Goal: Transaction & Acquisition: Purchase product/service

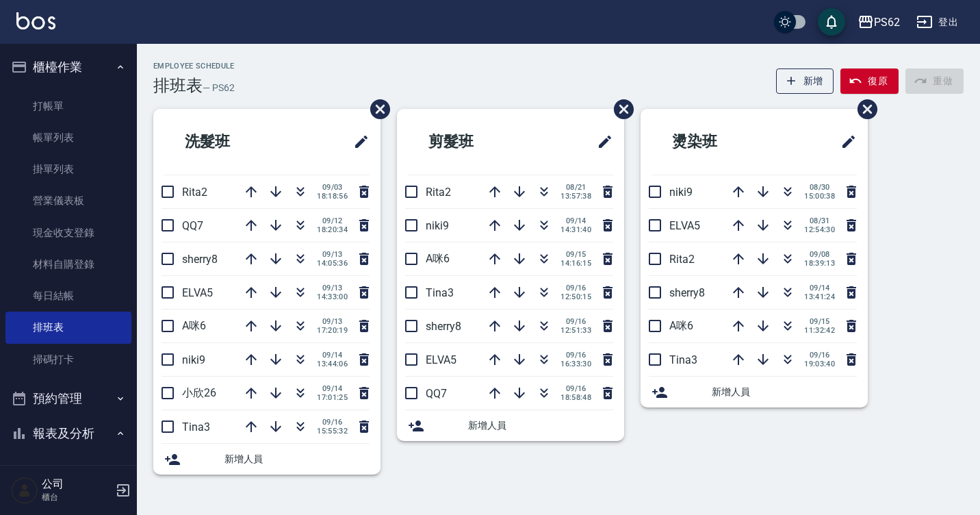
scroll to position [25, 0]
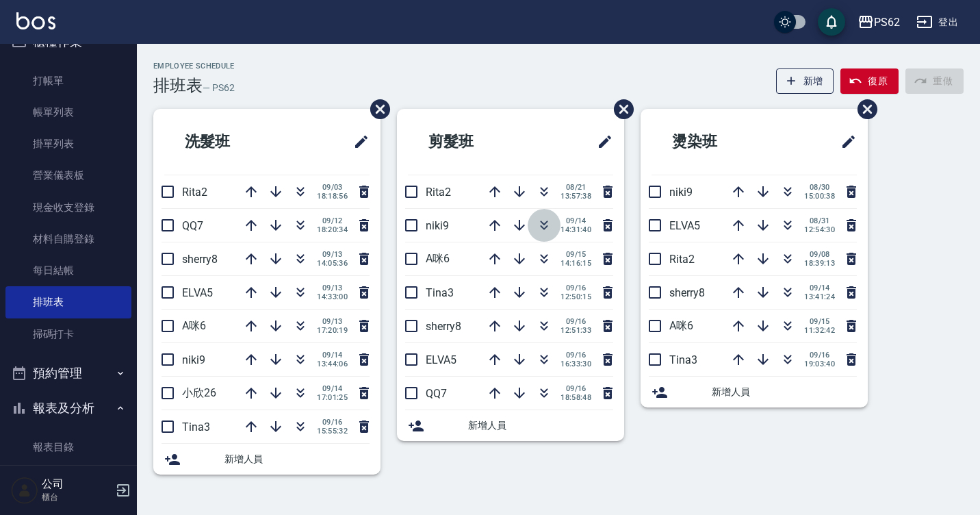
click at [542, 228] on icon "button" at bounding box center [545, 227] width 8 height 5
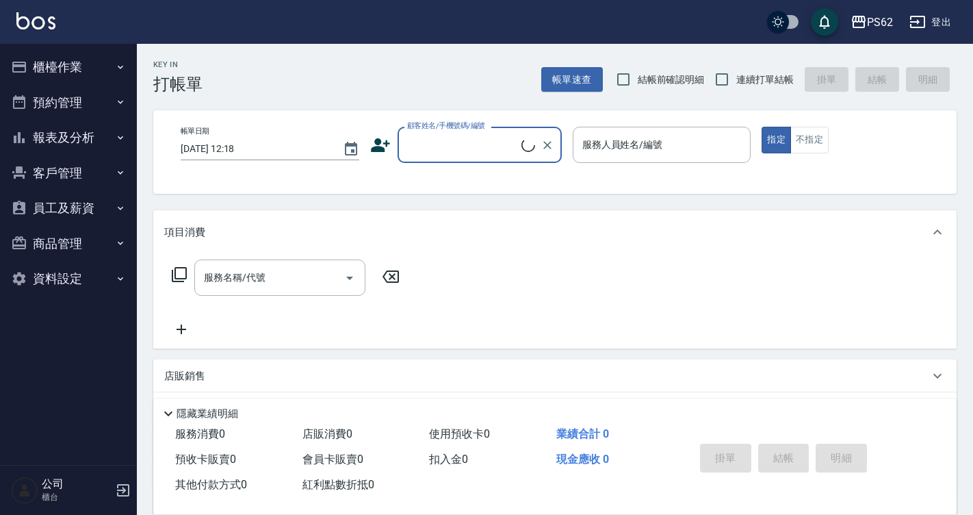
drag, startPoint x: 0, startPoint y: 0, endPoint x: 50, endPoint y: 64, distance: 81.4
click at [51, 65] on button "櫃檯作業" at bounding box center [68, 67] width 126 height 36
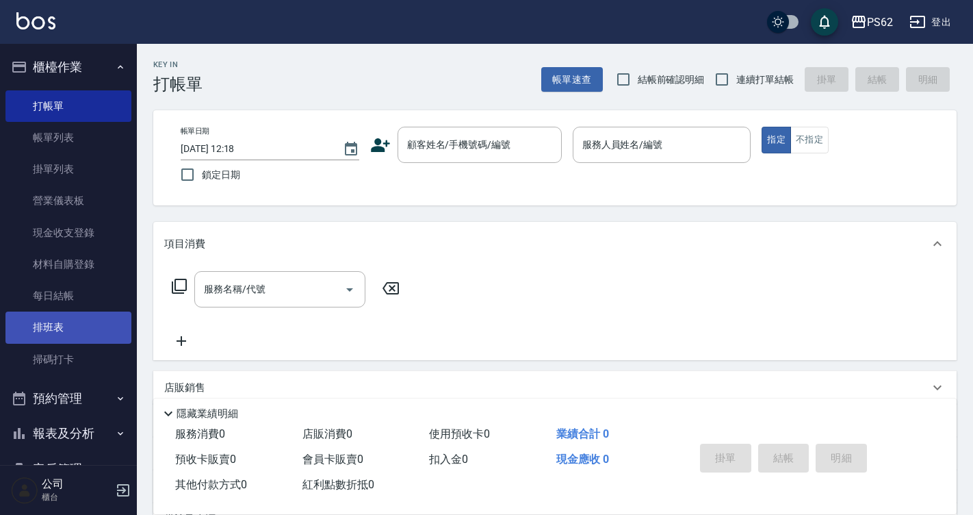
click at [48, 319] on link "排班表" at bounding box center [68, 326] width 126 height 31
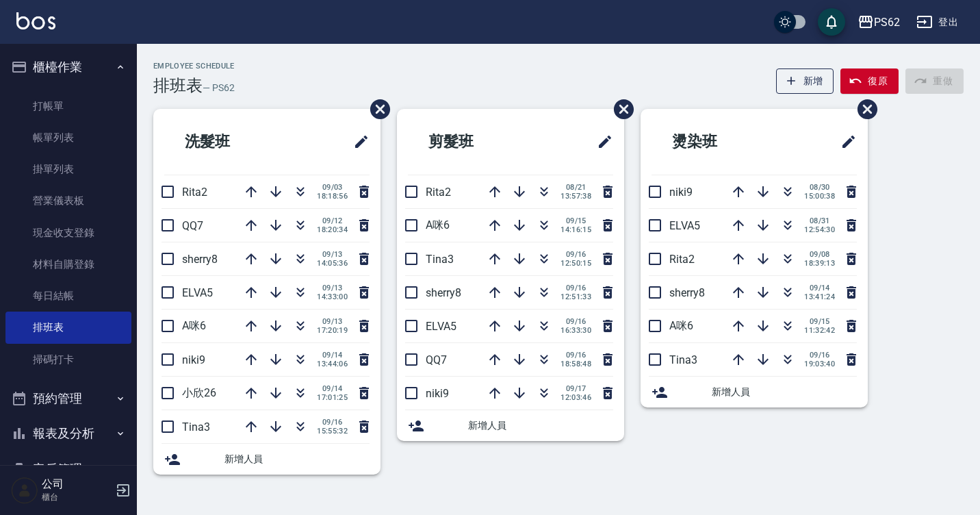
drag, startPoint x: 258, startPoint y: 124, endPoint x: 300, endPoint y: 480, distance: 358.3
click at [300, 480] on div "洗髮班 Rita2 09/03 18:18:56 QQ7 09/12 18:20:34 sherry8 09/13 14:05:36 ELVA5 09/13 …" at bounding box center [259, 300] width 244 height 382
click at [467, 419] on div "新增人員" at bounding box center [521, 425] width 183 height 14
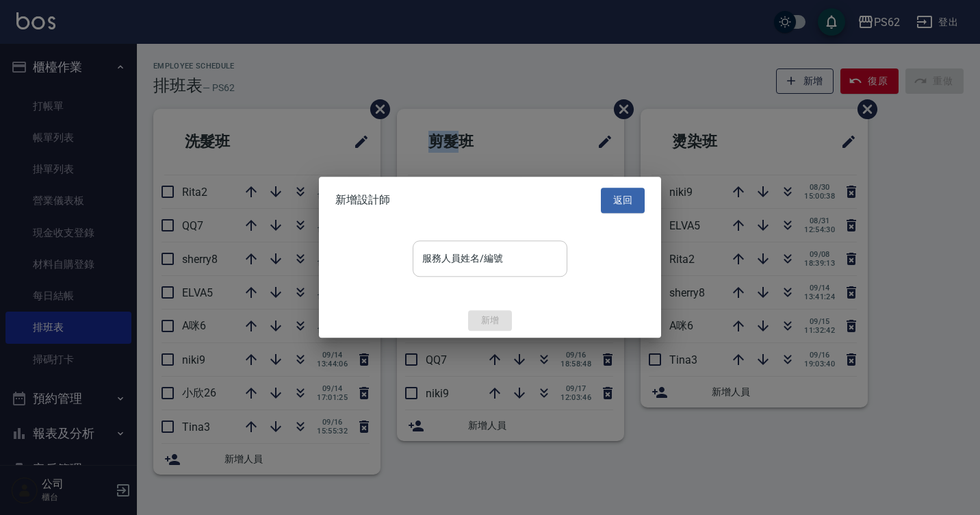
click at [470, 273] on div "服務人員姓名/編號" at bounding box center [490, 258] width 155 height 36
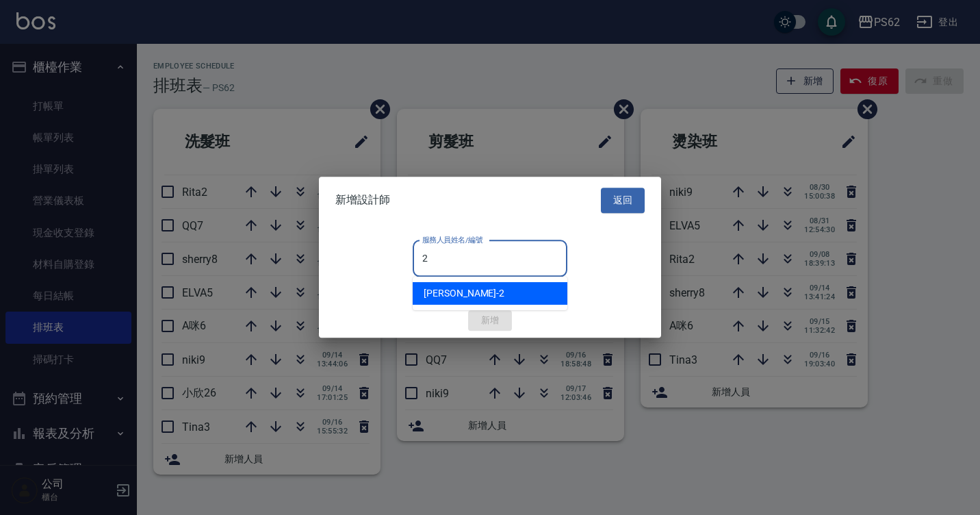
type input "26"
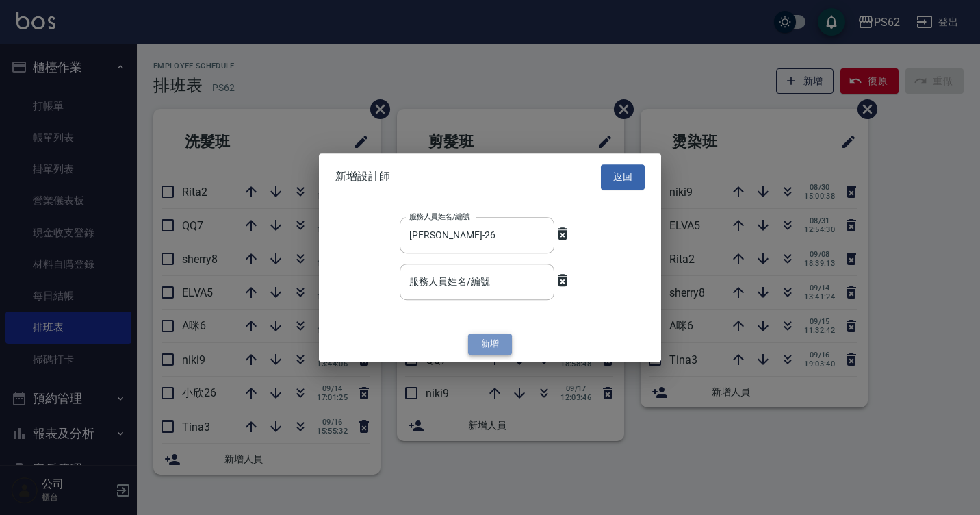
click at [503, 343] on button "新增" at bounding box center [490, 343] width 44 height 21
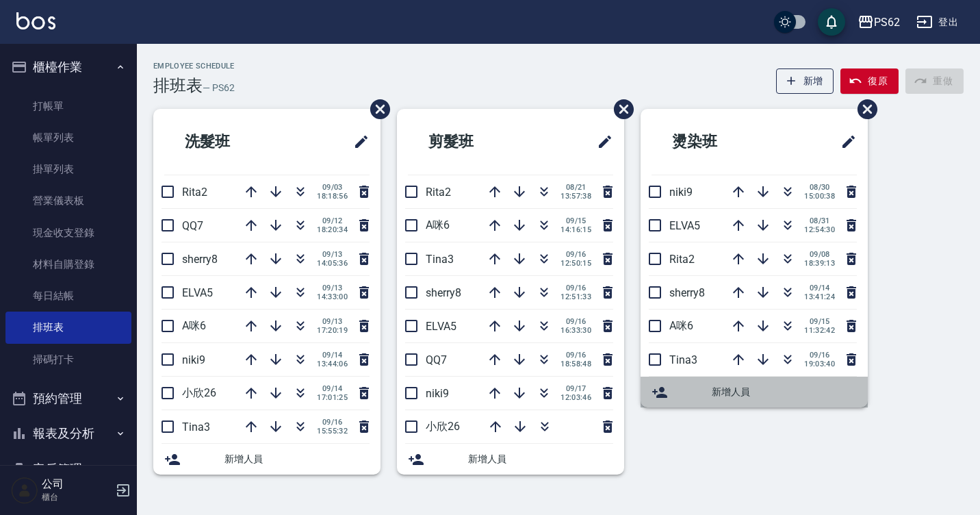
click at [725, 393] on span "新增人員" at bounding box center [784, 392] width 145 height 14
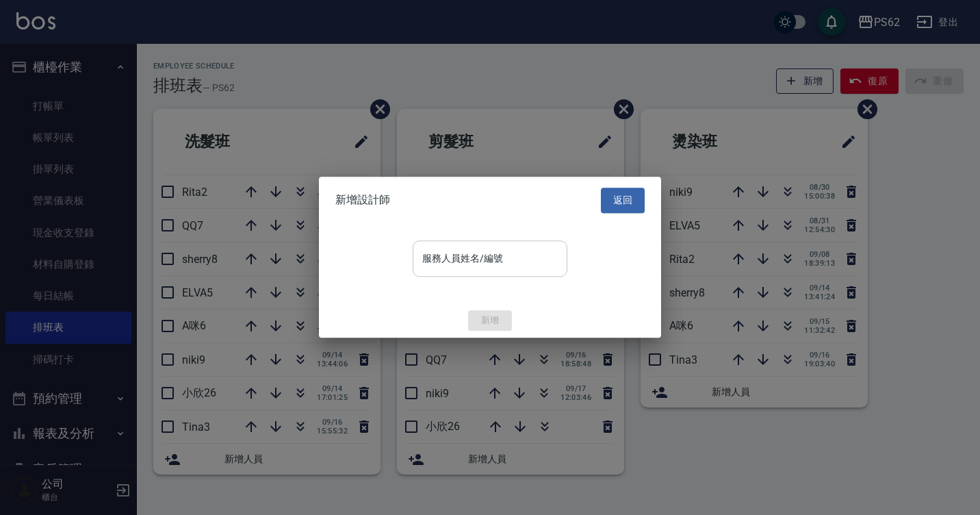
click at [495, 271] on div "服務人員姓名/編號" at bounding box center [490, 258] width 155 height 36
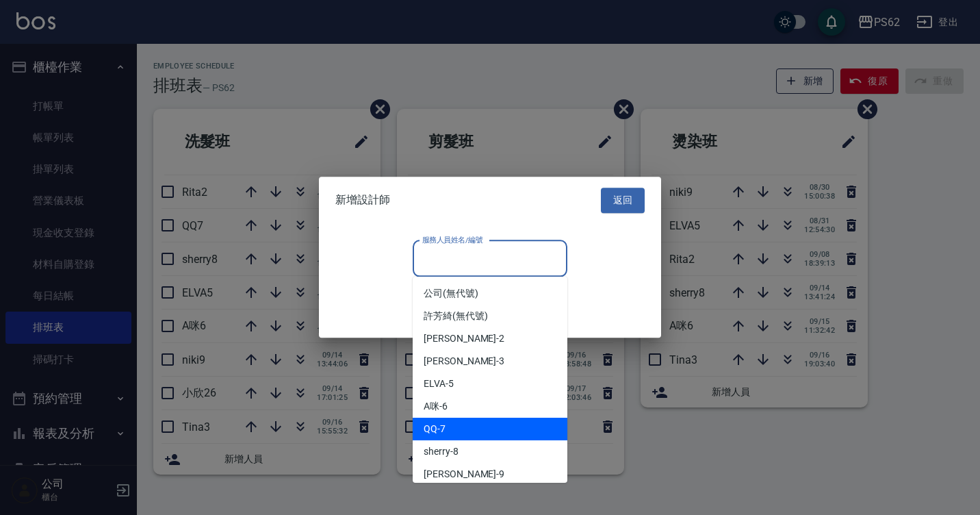
click at [445, 428] on div "QQ -7" at bounding box center [490, 428] width 155 height 23
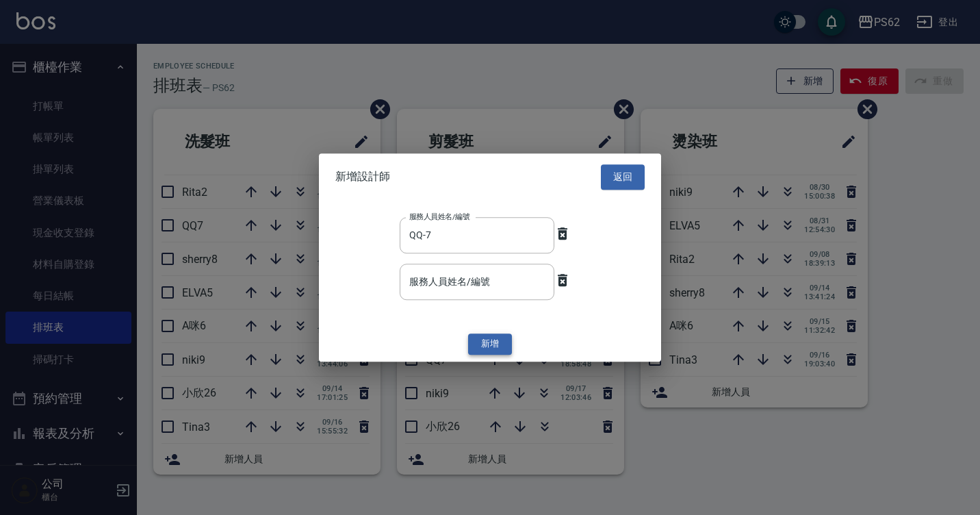
click at [491, 348] on button "新增" at bounding box center [490, 343] width 44 height 21
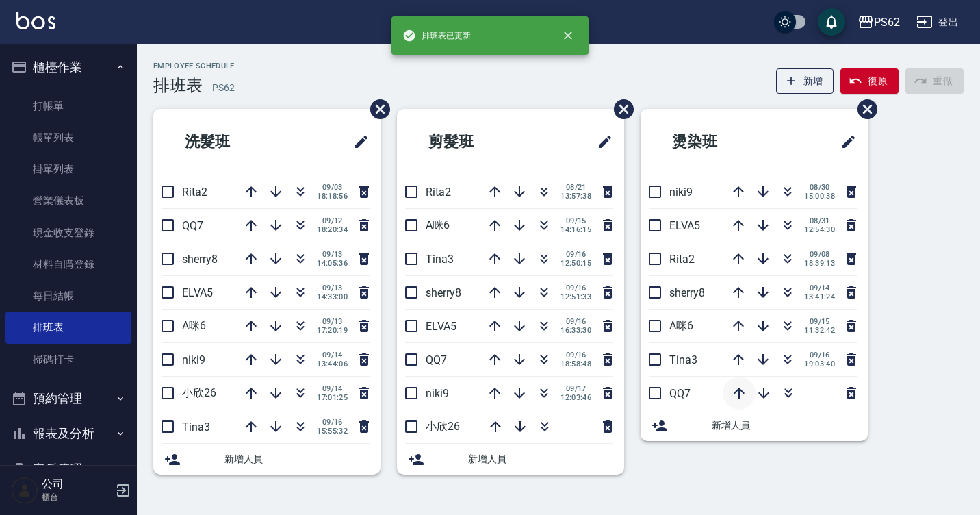
click at [738, 394] on icon "button" at bounding box center [739, 393] width 16 height 16
click at [741, 356] on icon "button" at bounding box center [739, 359] width 11 height 11
click at [741, 324] on icon "button" at bounding box center [739, 325] width 16 height 16
click at [738, 293] on icon "button" at bounding box center [739, 292] width 11 height 11
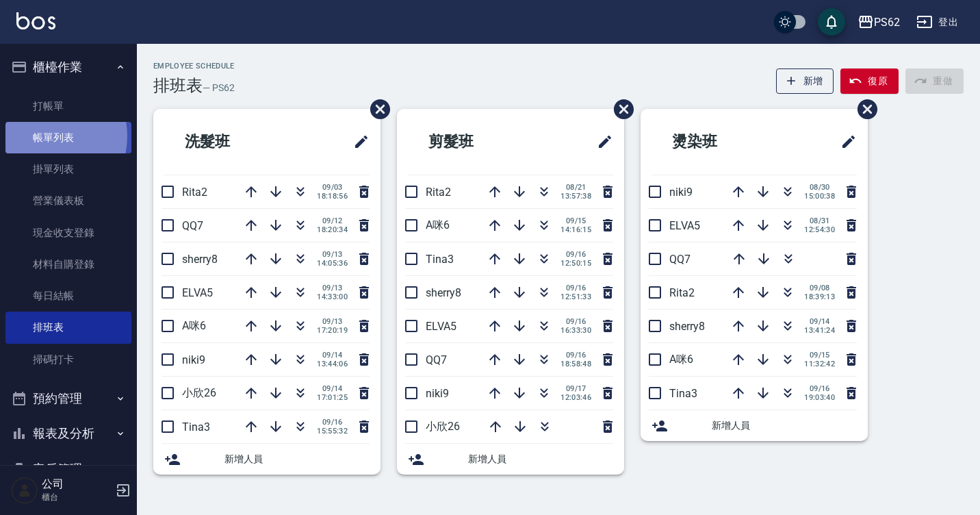
click at [40, 136] on link "帳單列表" at bounding box center [68, 137] width 126 height 31
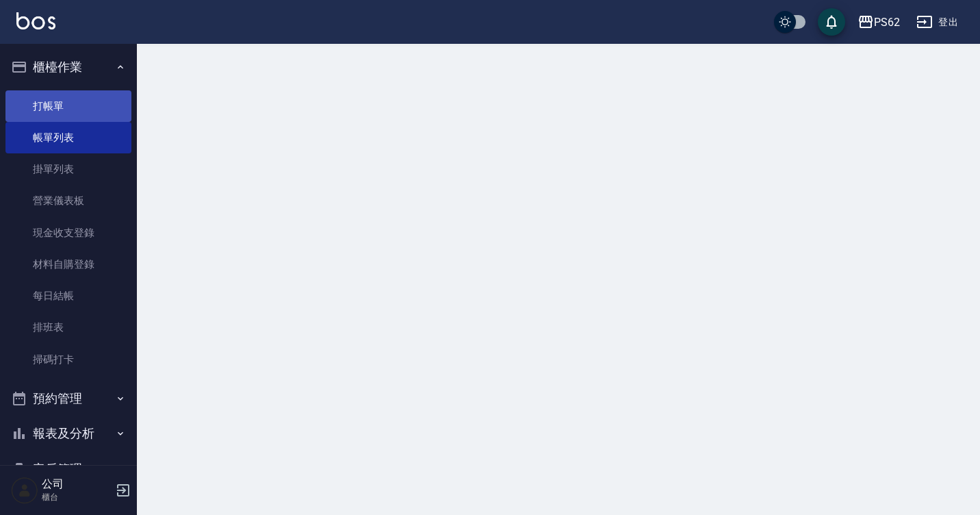
click at [55, 114] on link "打帳單" at bounding box center [68, 105] width 126 height 31
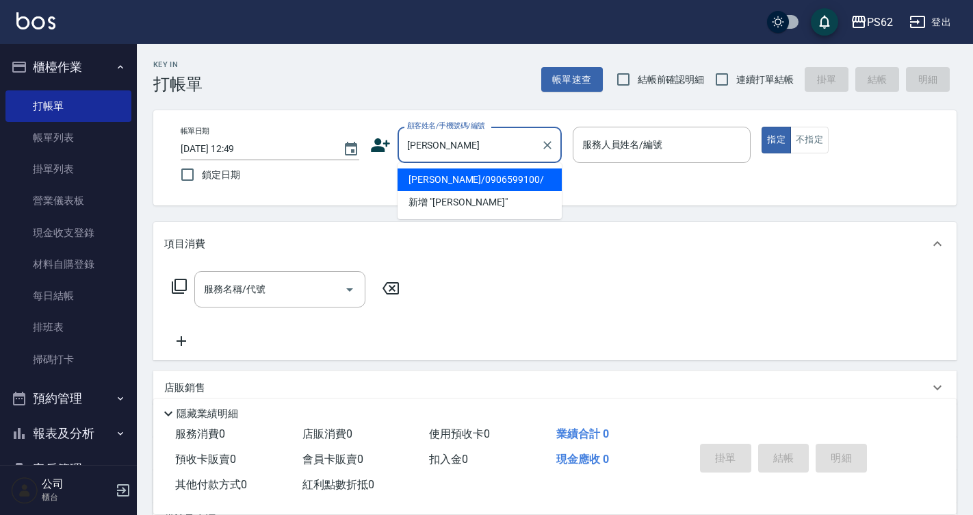
type input "李艾/0906599100/"
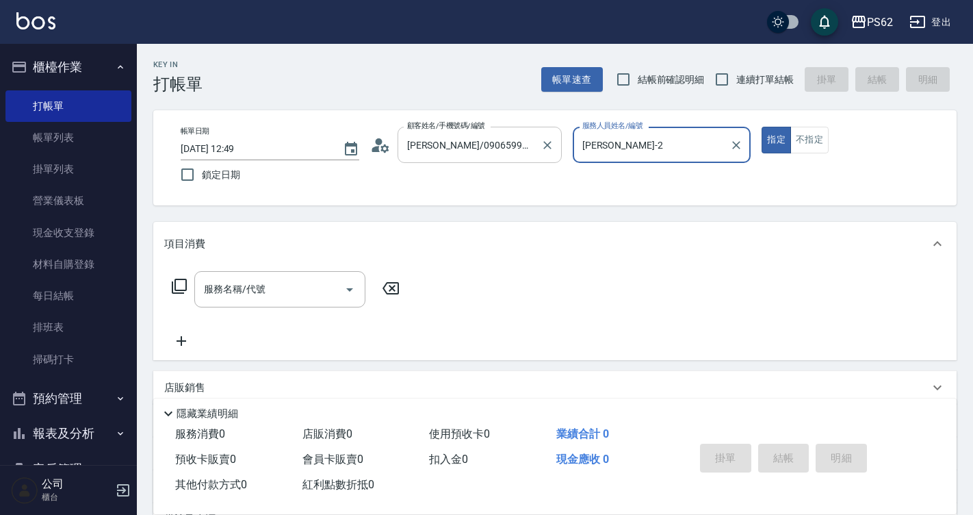
type input "Rita-2"
click at [762, 127] on button "指定" at bounding box center [776, 140] width 29 height 27
type button "true"
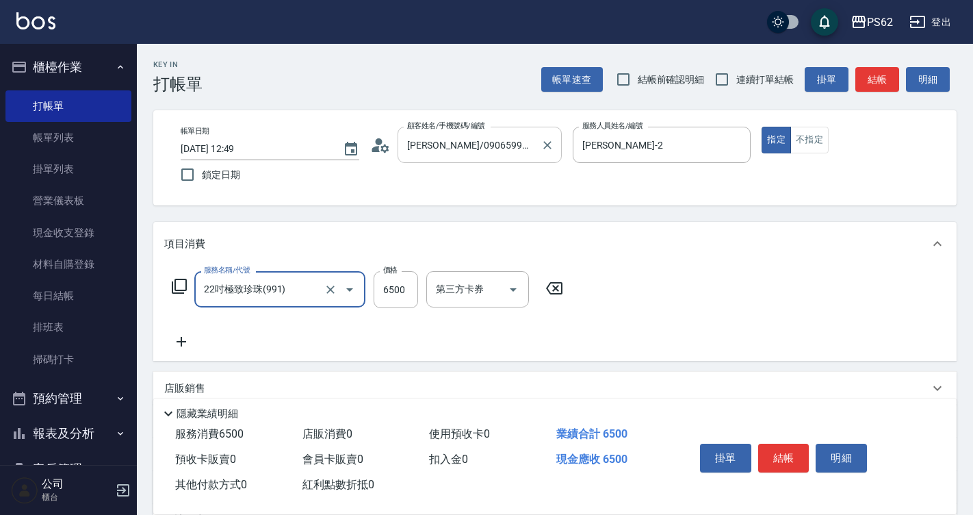
type input "22吋極致珍珠(991)"
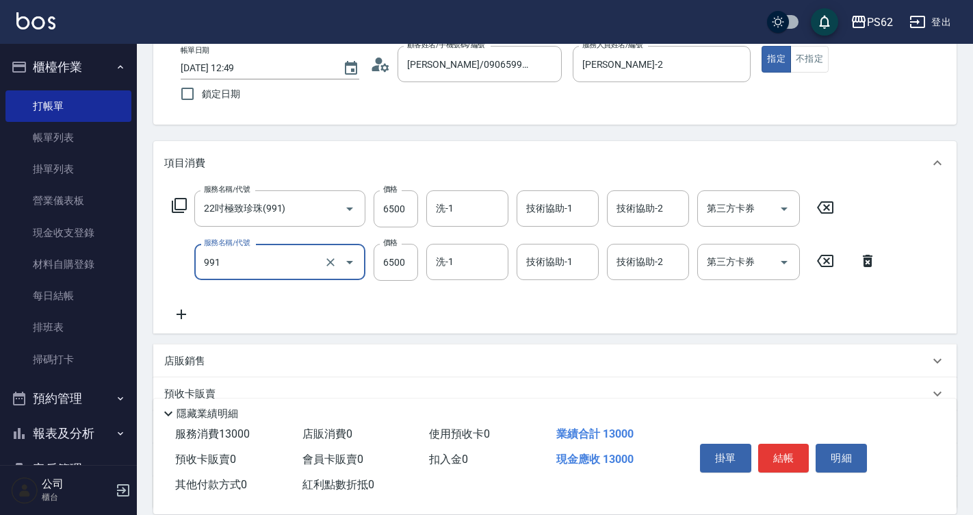
scroll to position [206, 0]
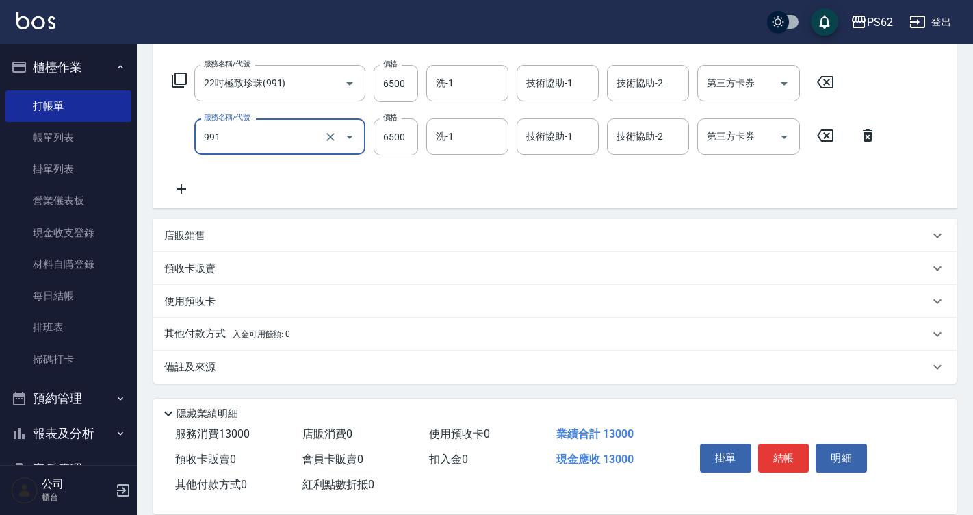
type input "22吋極致珍珠(991)"
click at [185, 196] on icon at bounding box center [181, 189] width 34 height 16
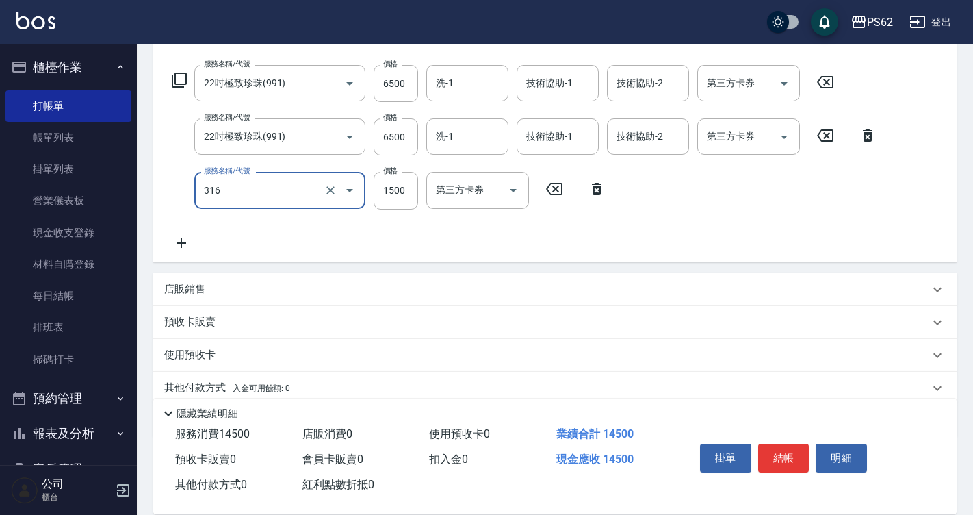
type input "頂級染髮(316)"
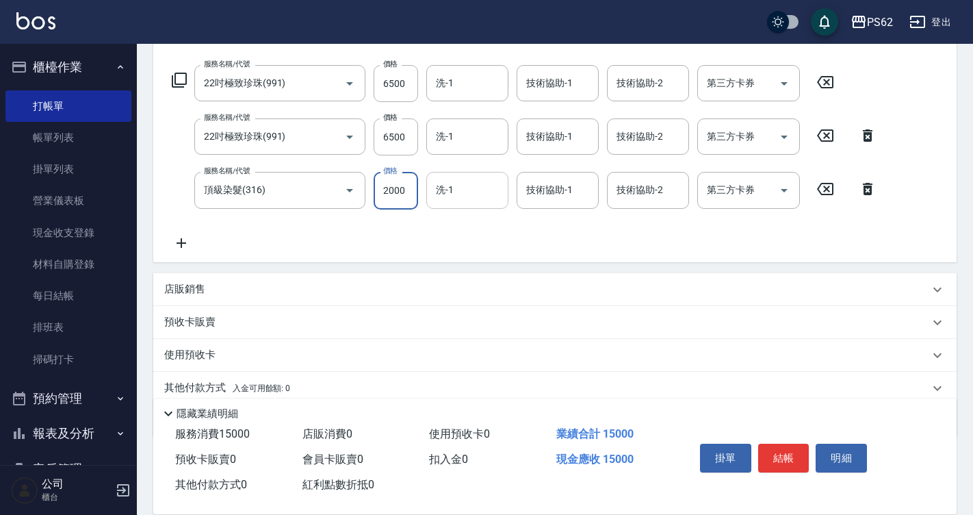
type input "2000"
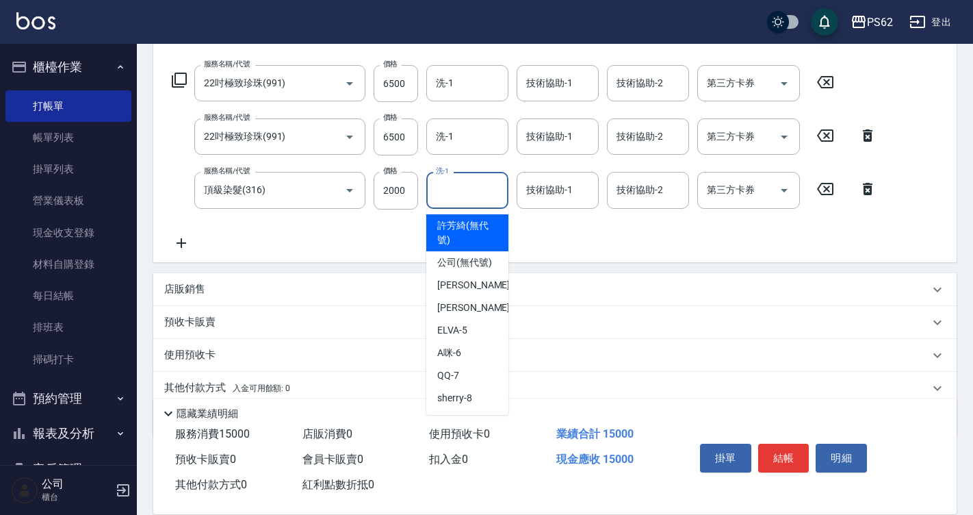
click at [435, 200] on input "洗-1" at bounding box center [467, 190] width 70 height 24
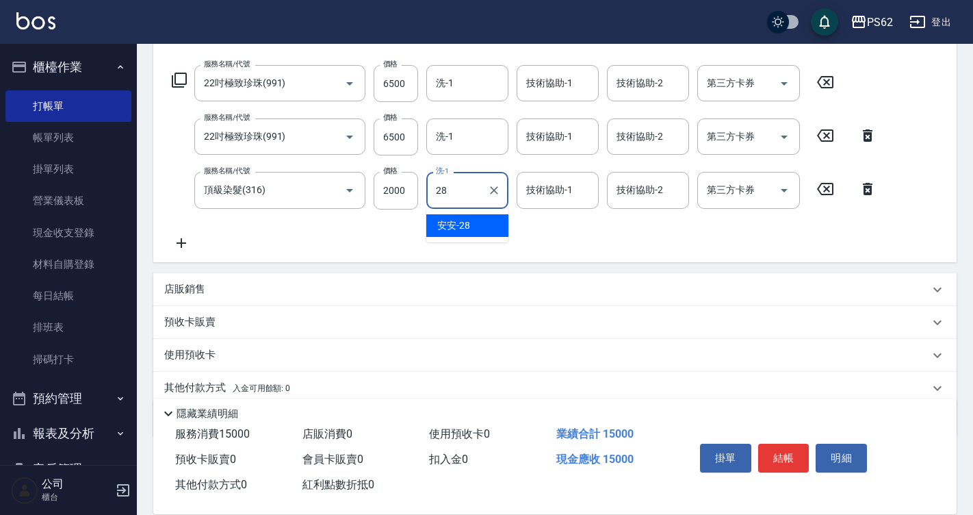
type input "安安-28"
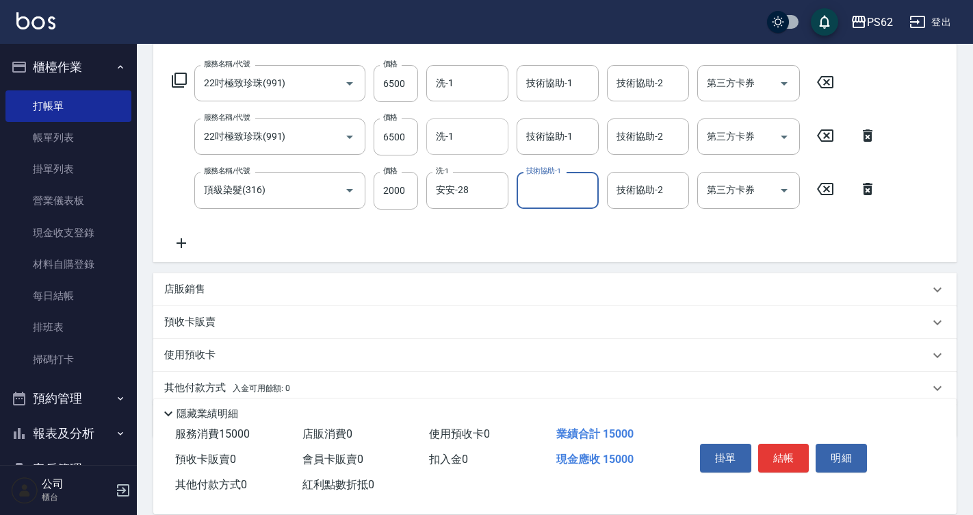
click at [467, 151] on div "洗-1" at bounding box center [467, 136] width 82 height 36
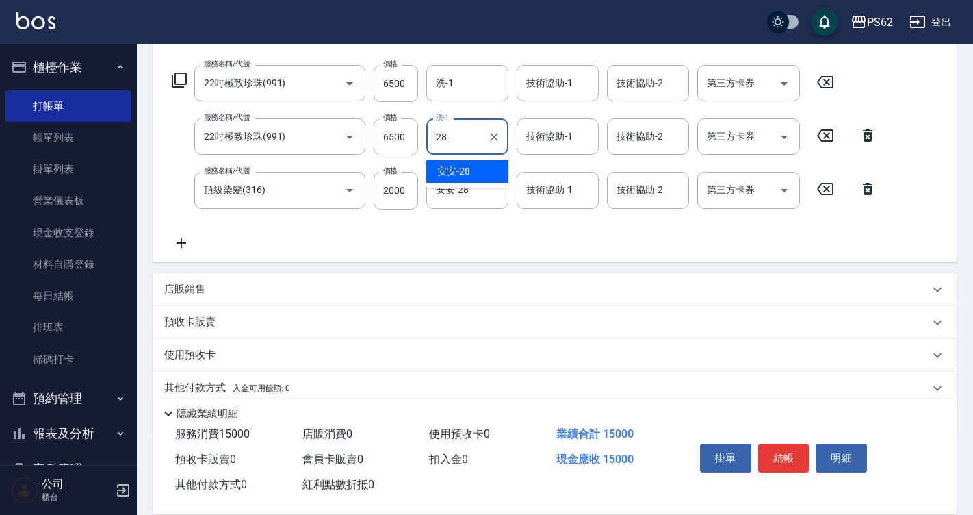
type input "安安-28"
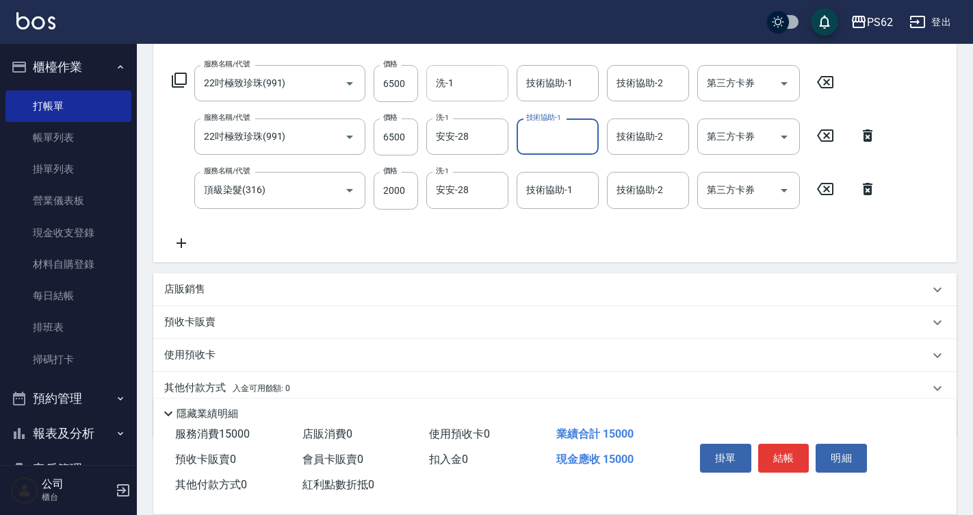
click at [476, 96] on div "洗-1" at bounding box center [467, 83] width 82 height 36
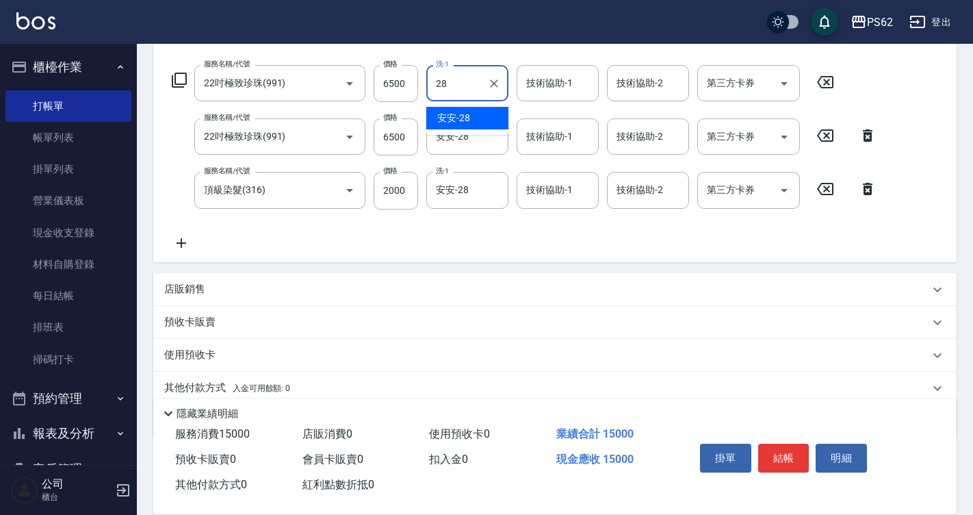
type input "安安-28"
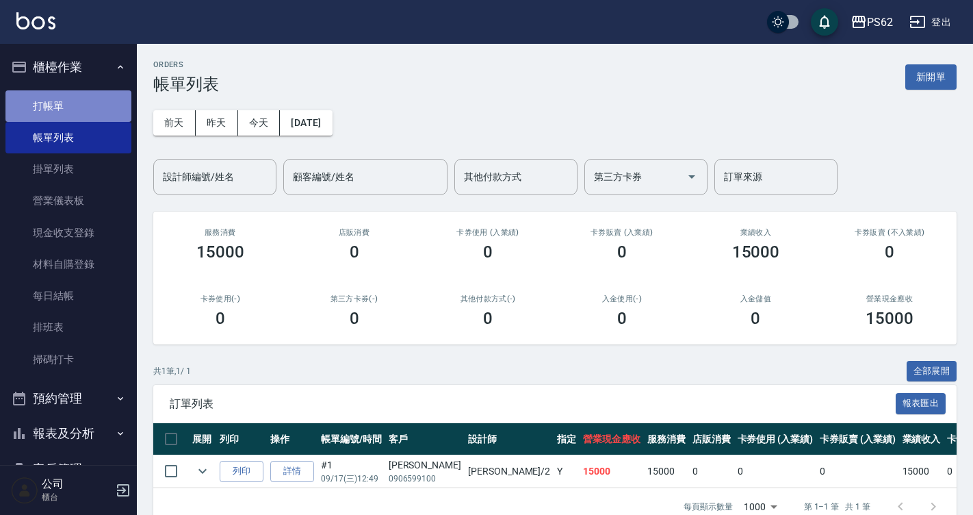
click at [105, 109] on link "打帳單" at bounding box center [68, 105] width 126 height 31
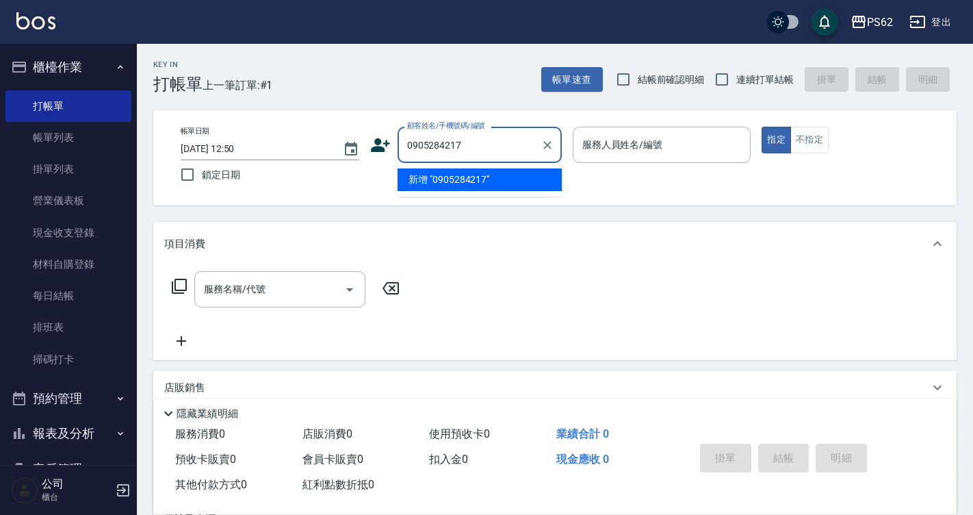
click at [491, 141] on input "0905284217" at bounding box center [469, 145] width 131 height 24
type input "0905284217"
click at [377, 145] on icon at bounding box center [380, 145] width 21 height 21
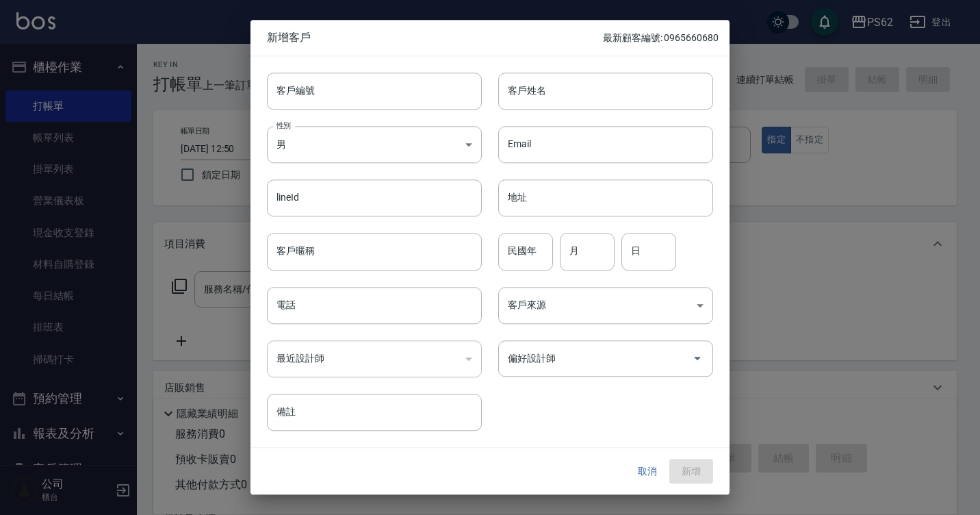
click at [320, 278] on div "電話 電話" at bounding box center [365, 296] width 231 height 53
click at [309, 302] on input "電話" at bounding box center [374, 305] width 215 height 37
paste input "0905284217"
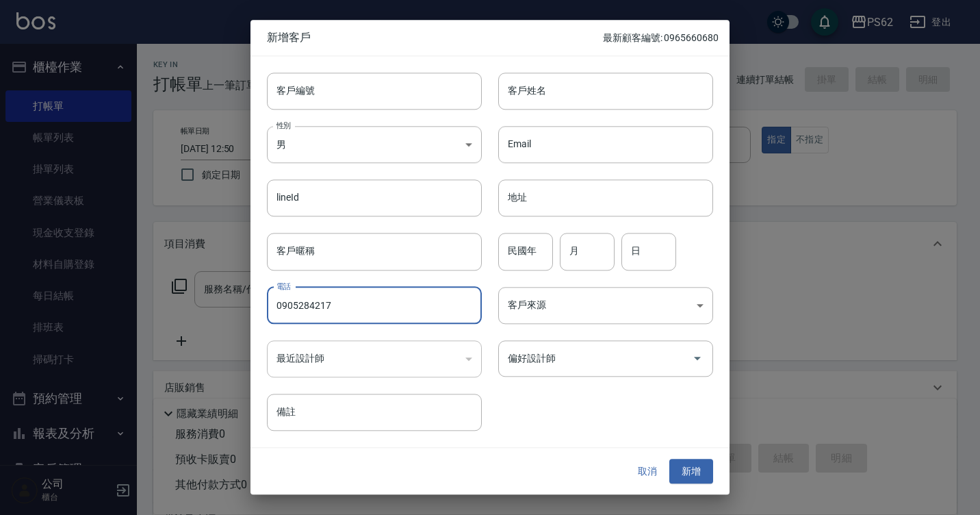
click at [296, 301] on input "0905284217" at bounding box center [374, 305] width 215 height 37
click at [312, 300] on input "0905284217" at bounding box center [374, 305] width 215 height 37
click at [335, 304] on input "0905284217" at bounding box center [374, 305] width 215 height 37
type input "0905284217"
click at [519, 98] on input "客戶姓名" at bounding box center [605, 91] width 215 height 37
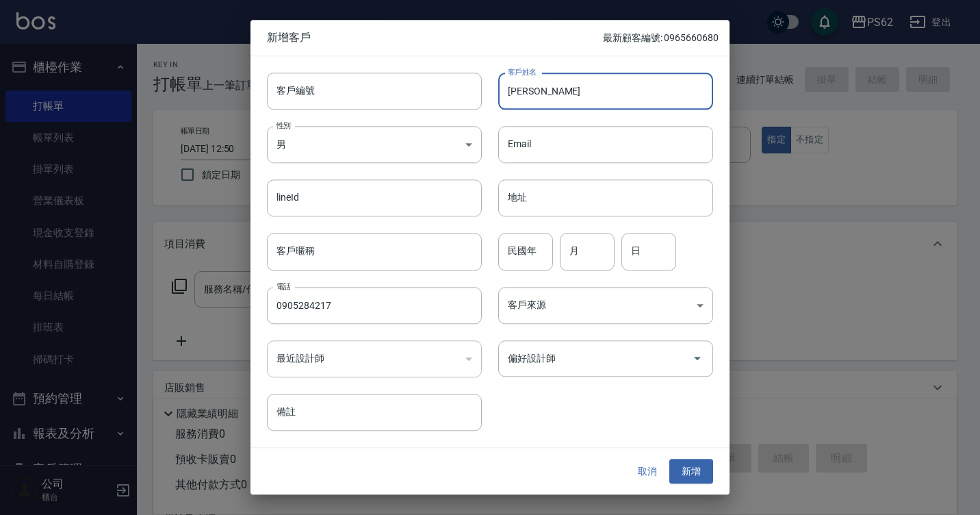
type input "楊怡吟"
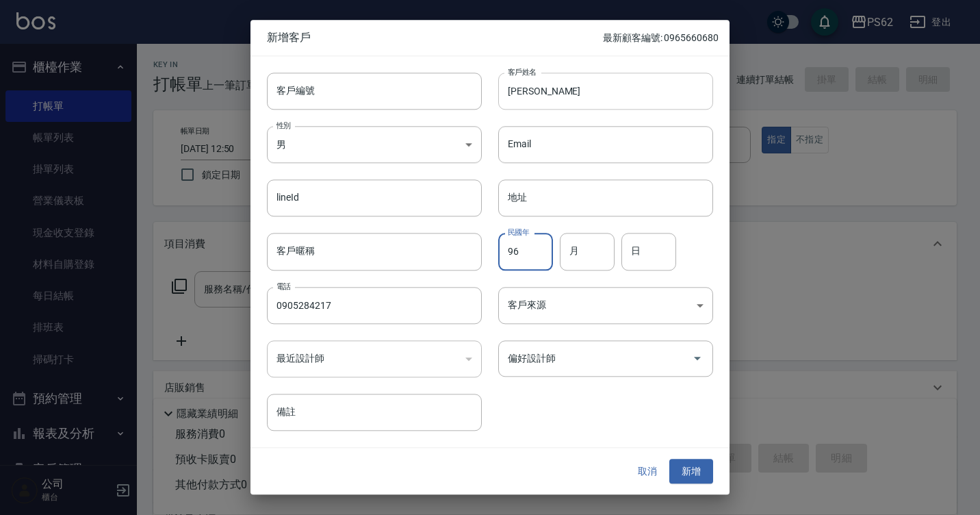
type input "96"
type input "10"
type input "28"
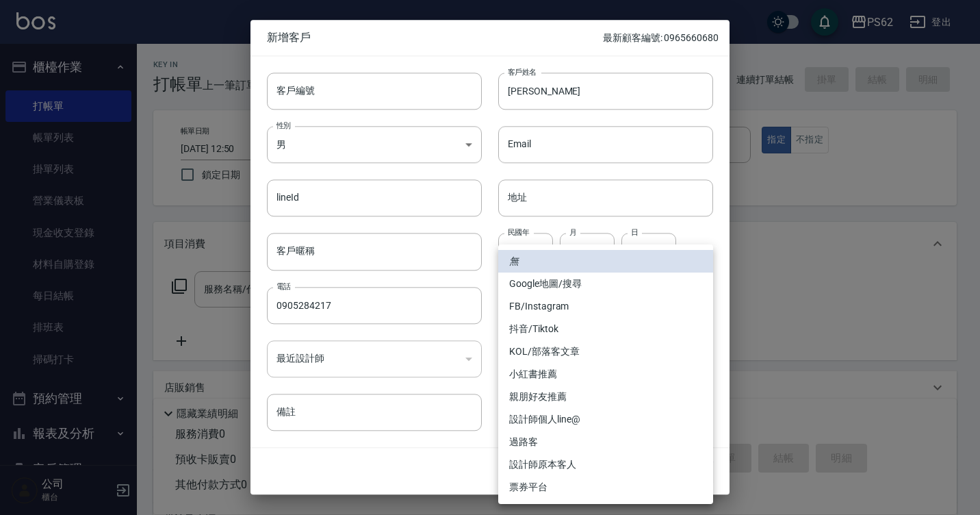
click at [533, 304] on body "PS62 登出 櫃檯作業 打帳單 帳單列表 掛單列表 營業儀表板 現金收支登錄 材料自購登錄 每日結帳 排班表 掃碼打卡 預約管理 預約管理 單日預約紀錄 單…" at bounding box center [490, 333] width 980 height 666
click at [547, 308] on li "FB/Instagram" at bounding box center [605, 306] width 215 height 23
type input "FB/Instagram"
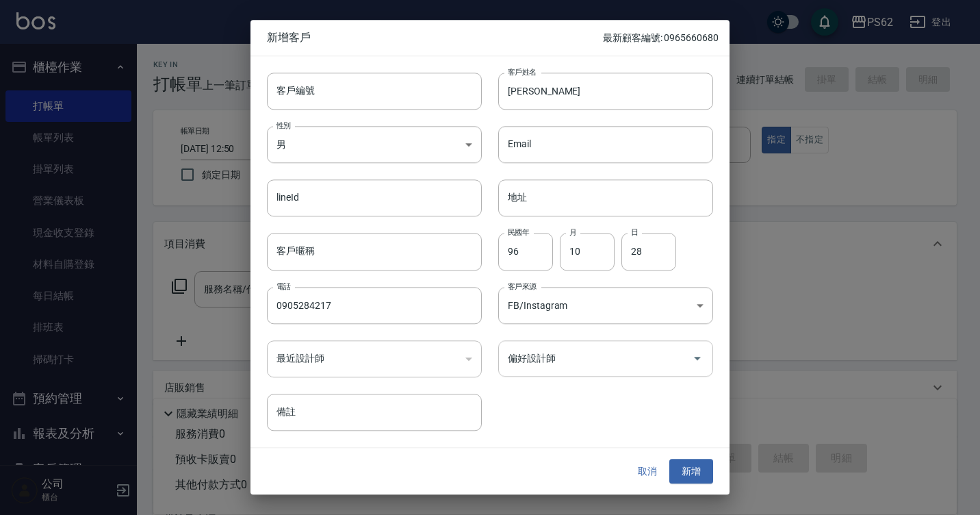
click at [552, 360] on input "偏好設計師" at bounding box center [595, 358] width 182 height 24
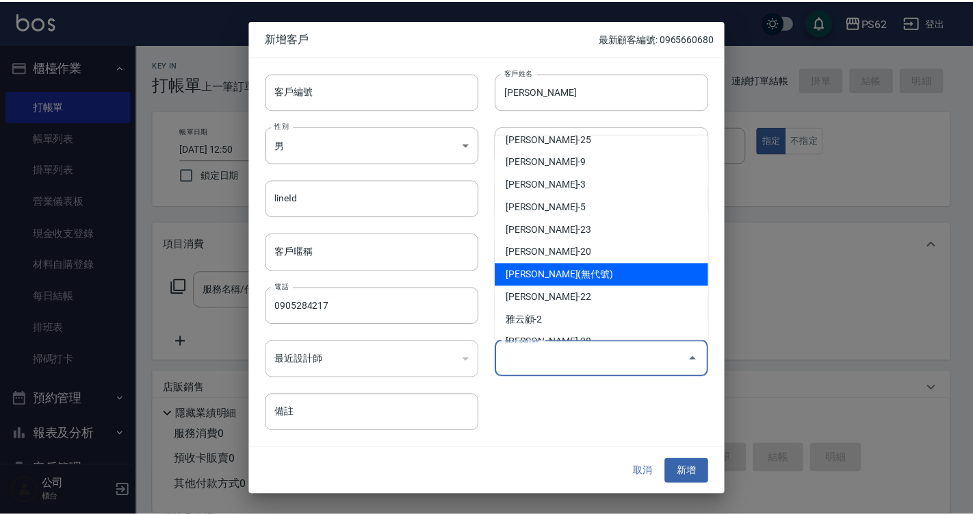
scroll to position [137, 0]
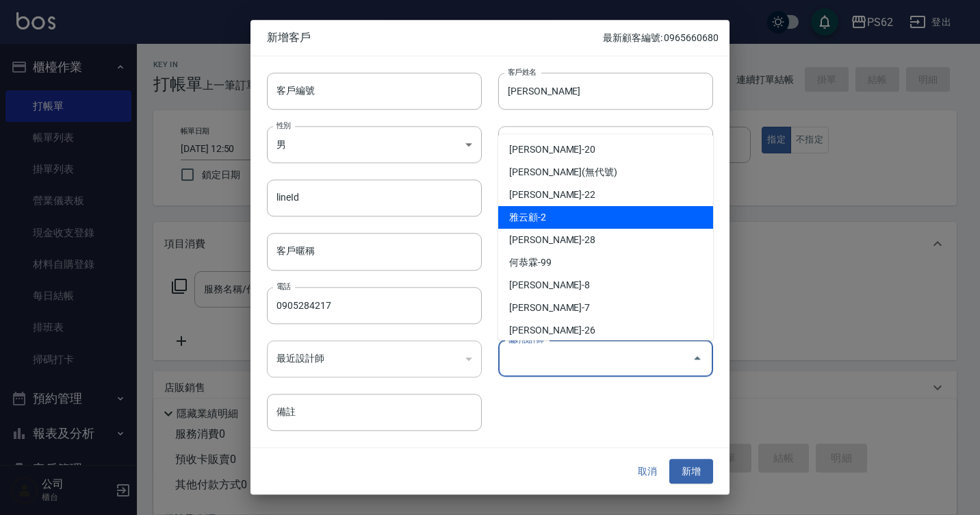
click at [575, 228] on li "雅云顧-2" at bounding box center [605, 217] width 215 height 23
type input "雅云顧"
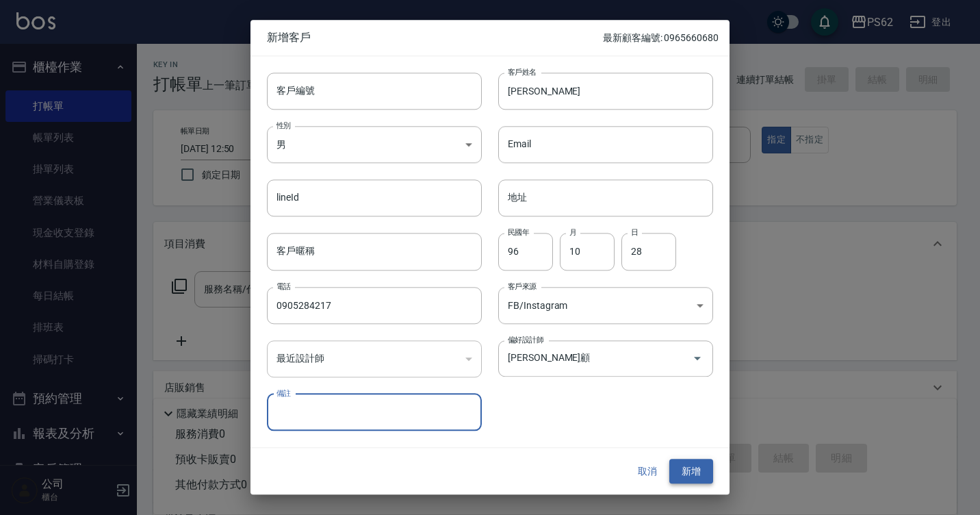
click at [692, 461] on button "新增" at bounding box center [691, 470] width 44 height 25
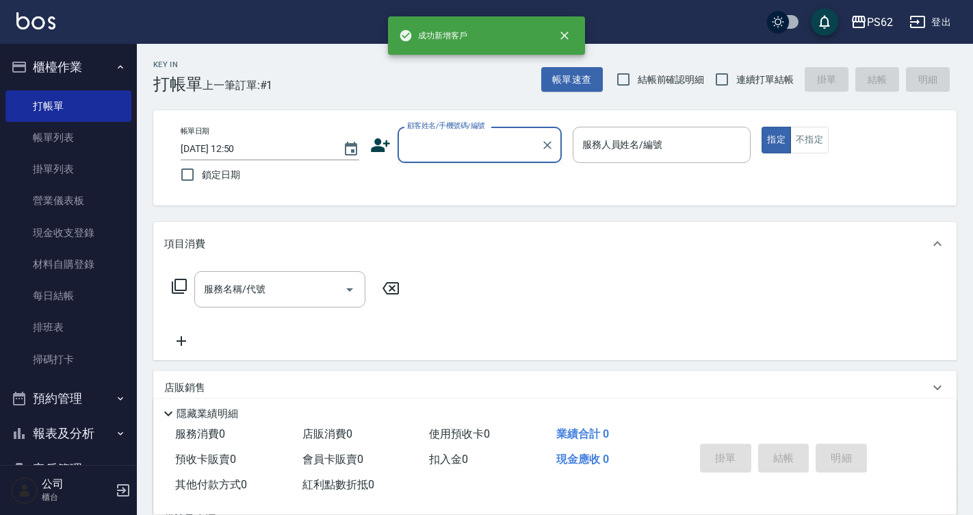
click at [459, 142] on input "顧客姓名/手機號碼/編號" at bounding box center [469, 145] width 131 height 24
paste input "0905284217"
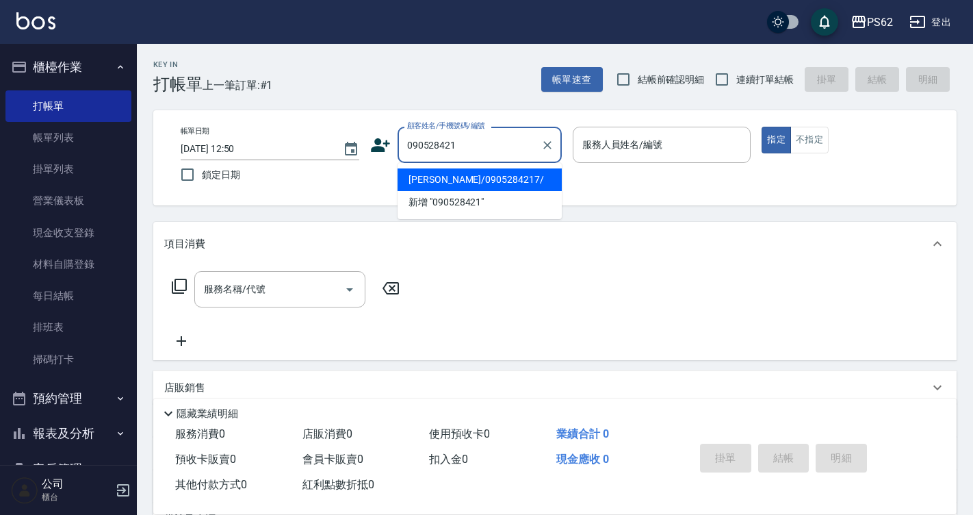
type input "楊怡吟/0905284217/"
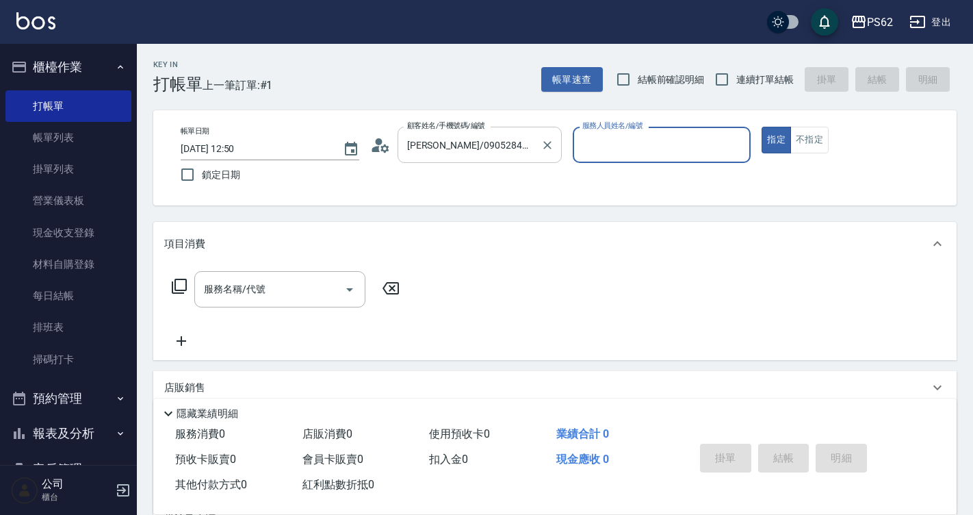
type input "Rita-2"
click at [762, 127] on button "指定" at bounding box center [776, 140] width 29 height 27
type button "true"
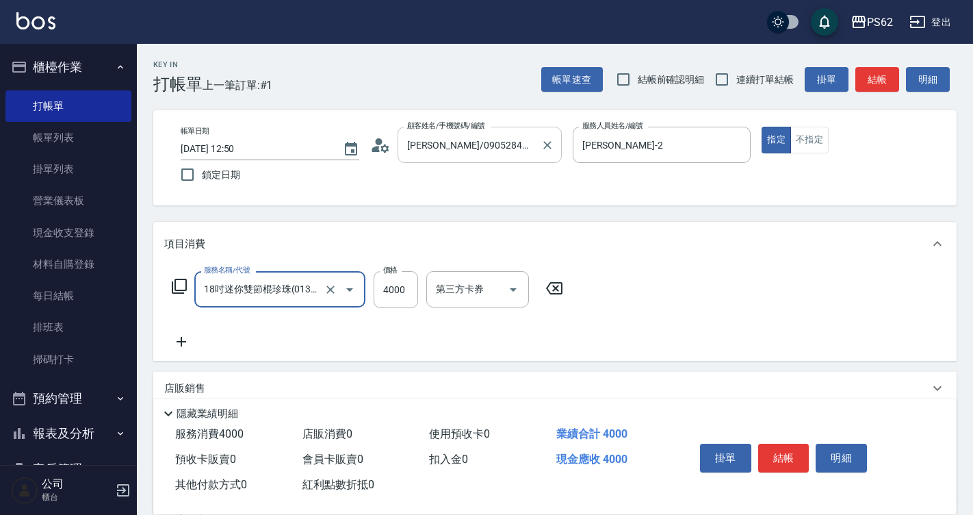
type input "18吋迷你雙節棍珍珠(0132)"
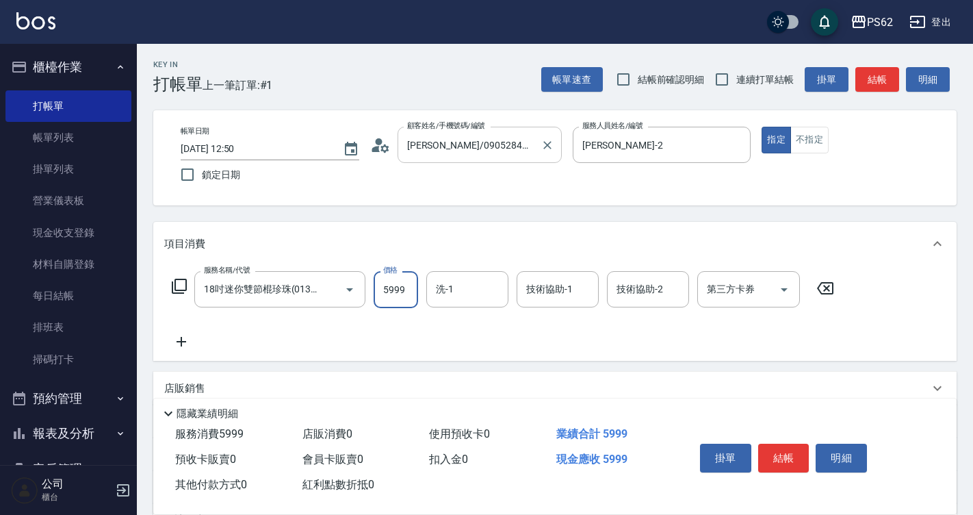
type input "5999"
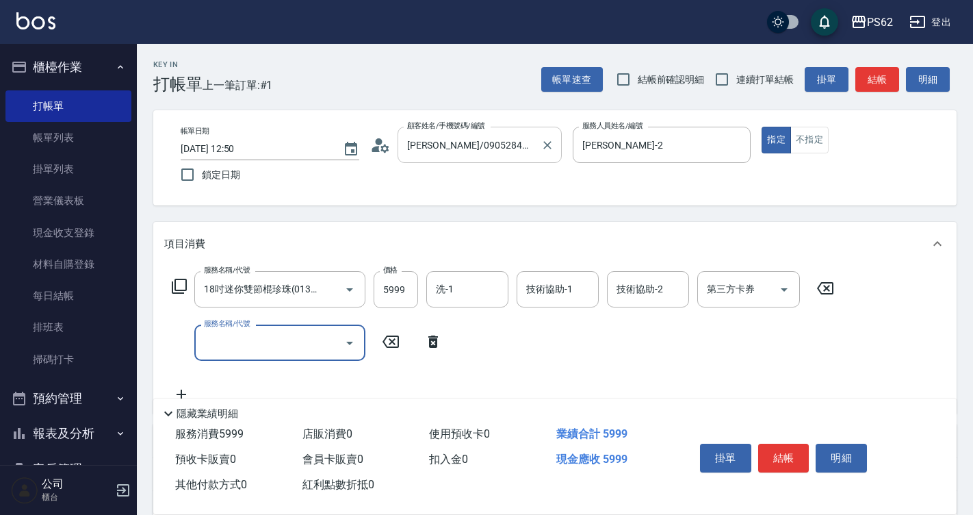
scroll to position [0, 0]
type input "去角質(555)"
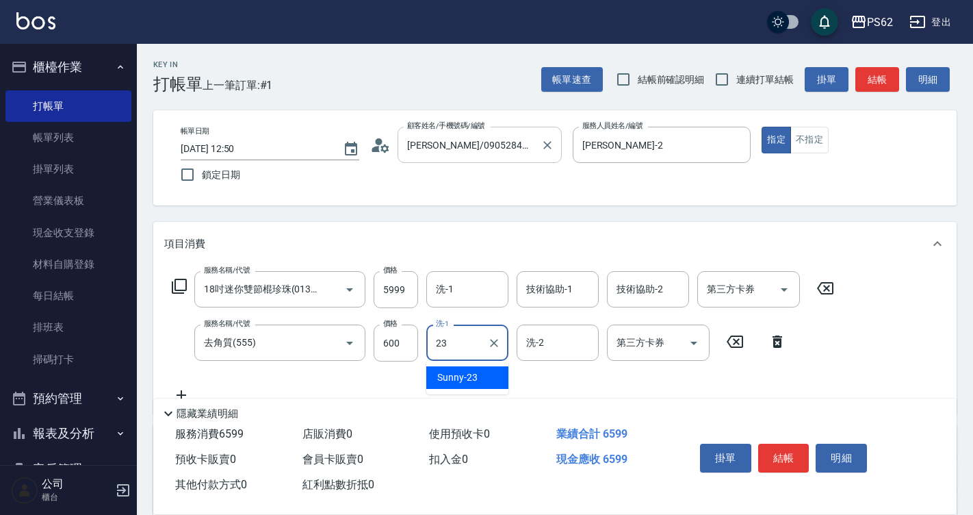
type input "Sunny-23"
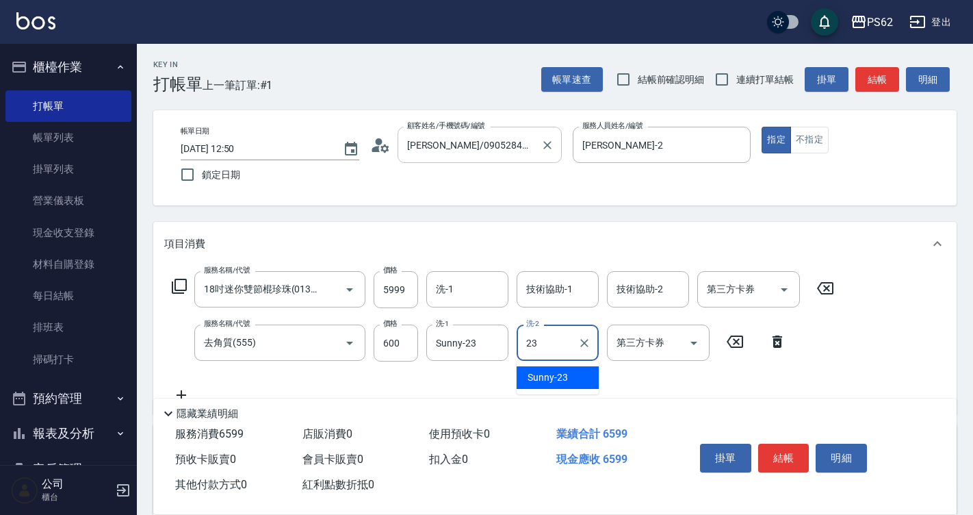
type input "Sunny-23"
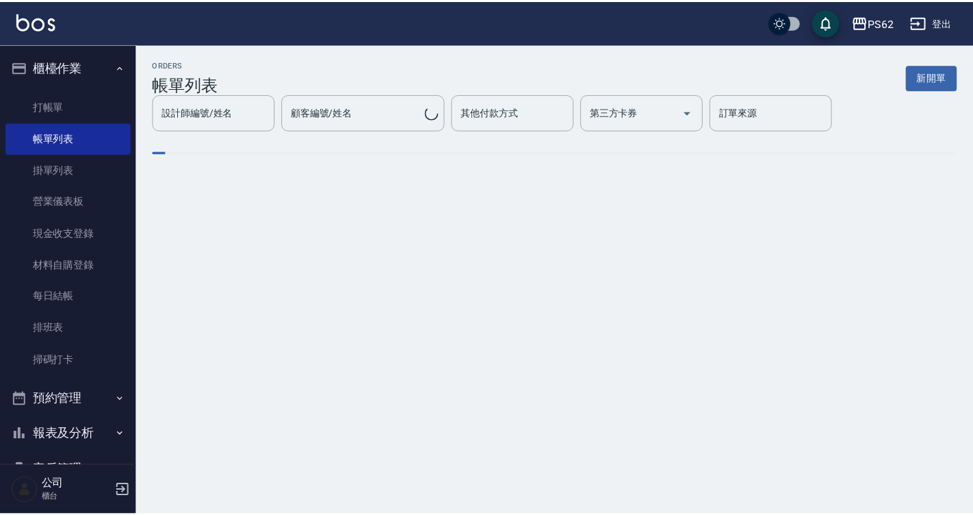
scroll to position [144, 0]
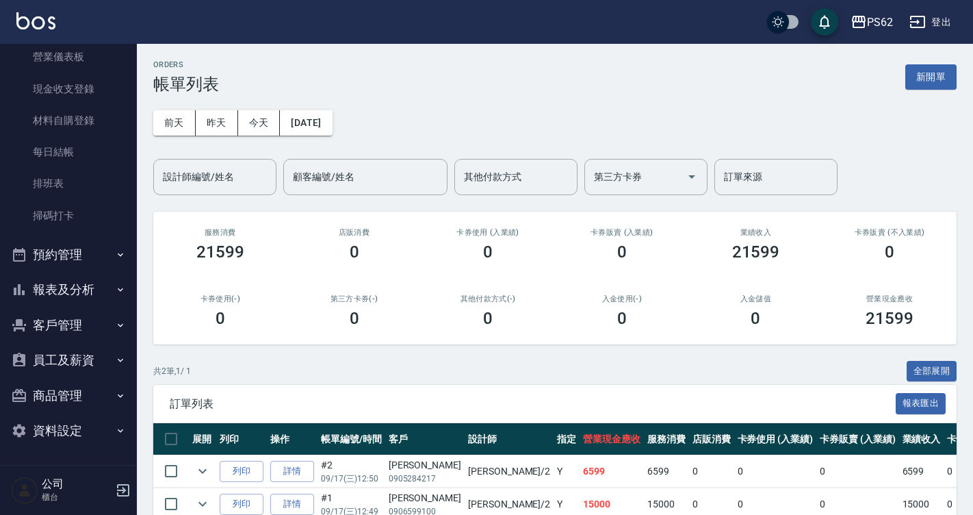
click at [83, 287] on button "報表及分析" at bounding box center [68, 290] width 126 height 36
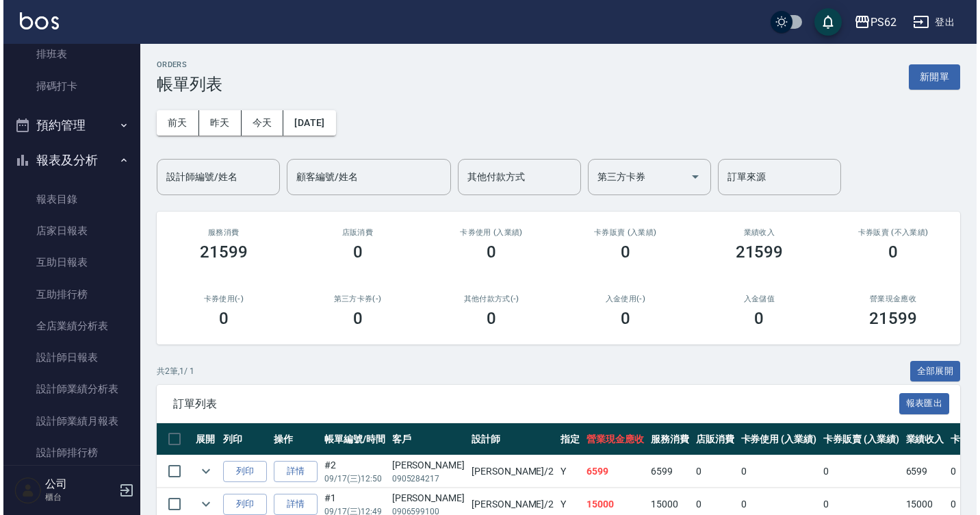
scroll to position [281, 0]
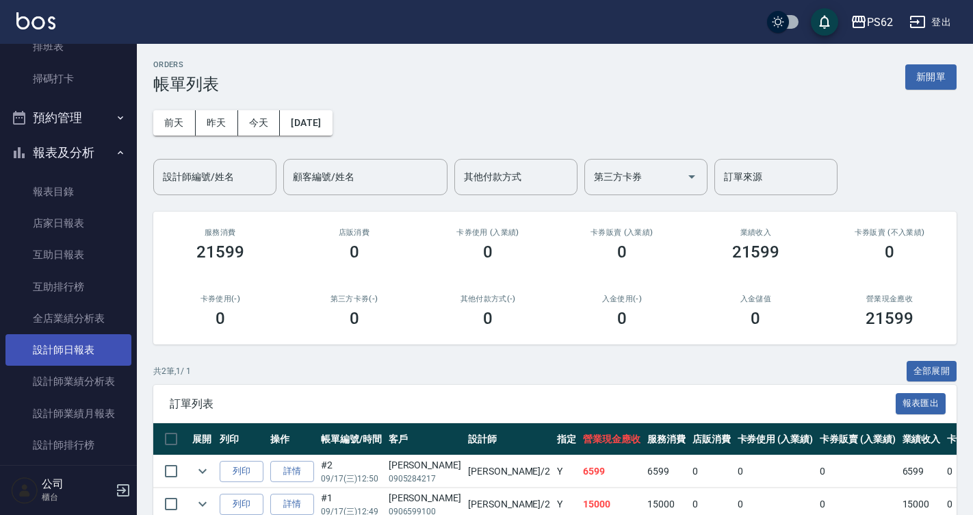
click at [98, 339] on link "設計師日報表" at bounding box center [68, 349] width 126 height 31
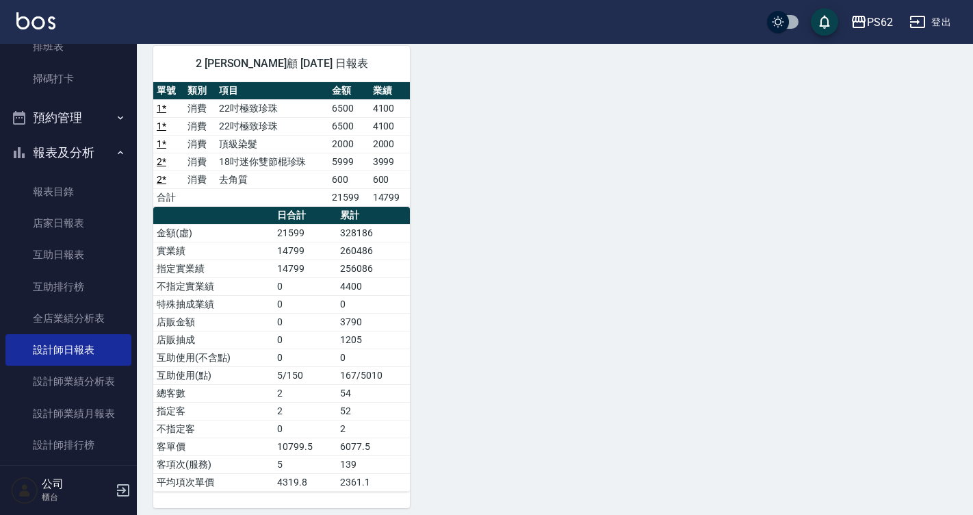
scroll to position [116, 0]
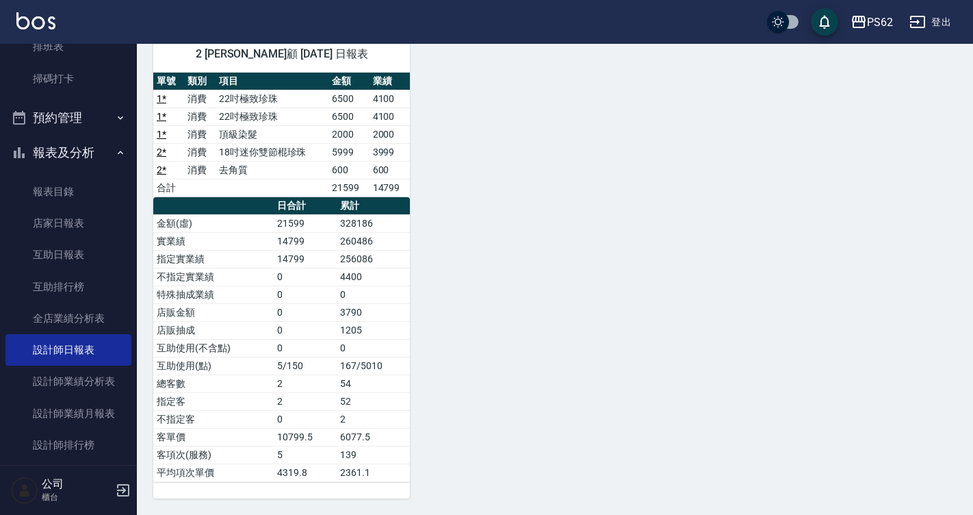
drag, startPoint x: 391, startPoint y: 203, endPoint x: 411, endPoint y: 253, distance: 54.0
click at [407, 243] on table "日合計 累計 金額(虛) 21599 328186 實業績 14799 260486 指定實業績 14799 256086 不指定實業績 0 4400 特殊抽…" at bounding box center [281, 339] width 257 height 285
drag, startPoint x: 411, startPoint y: 253, endPoint x: 154, endPoint y: 281, distance: 258.8
click at [411, 254] on div "2 Rita 雅云顧 09/17/2025 日報表 單號 類別 項目 金額 業績 1 * 消費 22吋極致珍珠 6500 4100 1 * 消費 22吋極致珍…" at bounding box center [547, 259] width 820 height 478
click at [67, 211] on link "店家日報表" at bounding box center [68, 222] width 126 height 31
